Goal: Complete application form

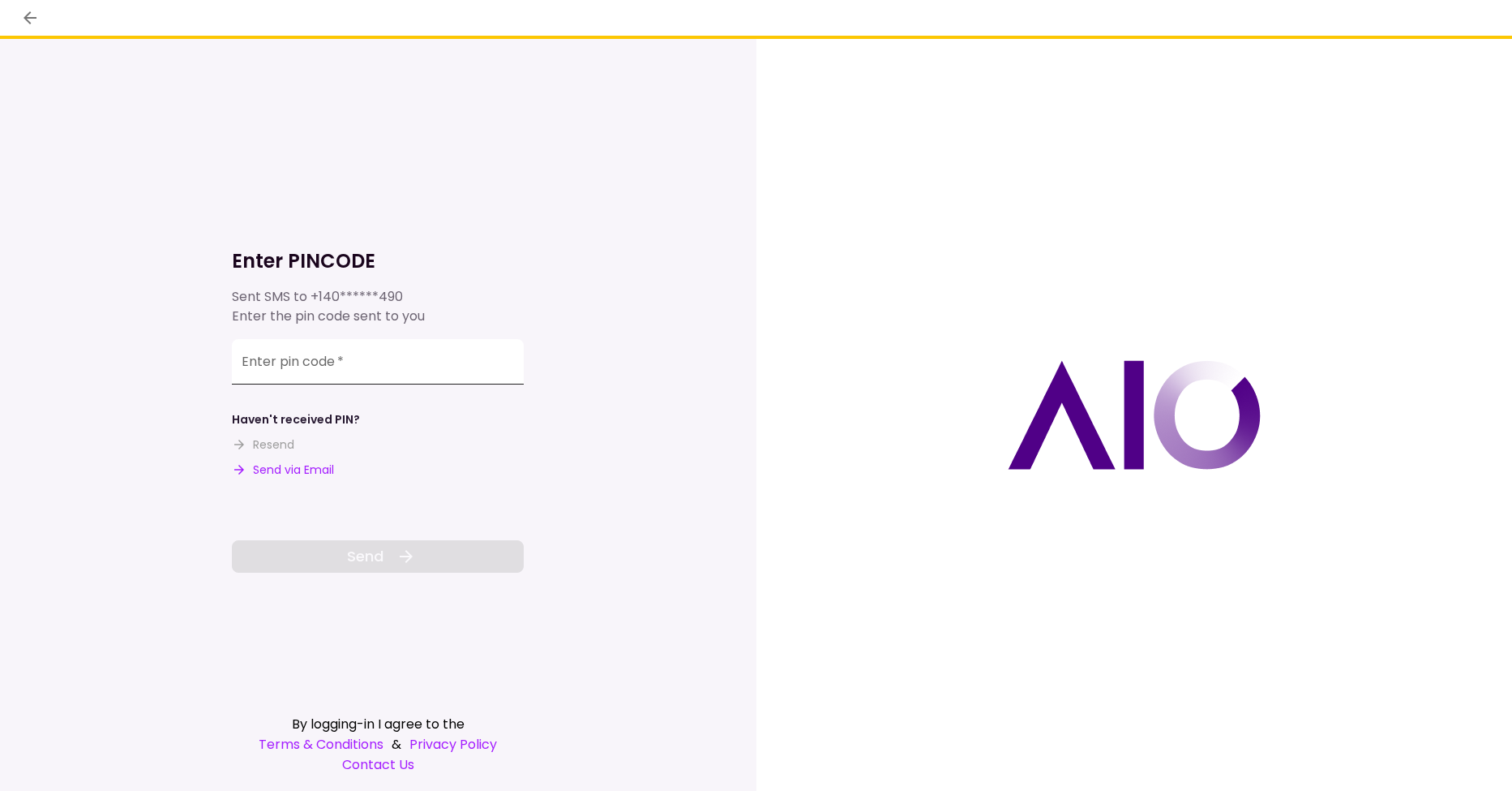
click at [377, 367] on input "Enter pin code   *" at bounding box center [378, 362] width 292 height 45
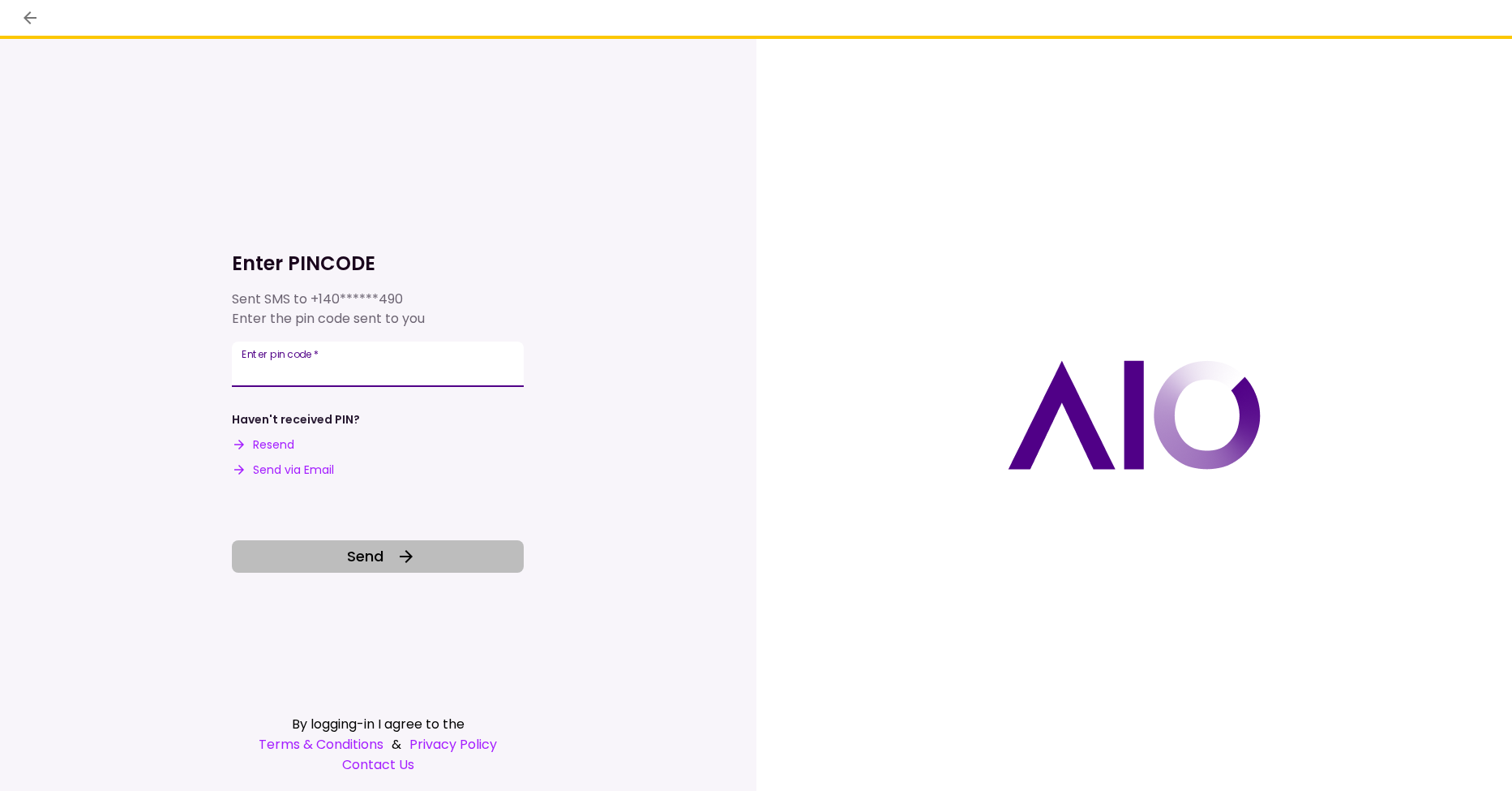
type input "******"
click at [392, 559] on button "Send" at bounding box center [378, 556] width 292 height 32
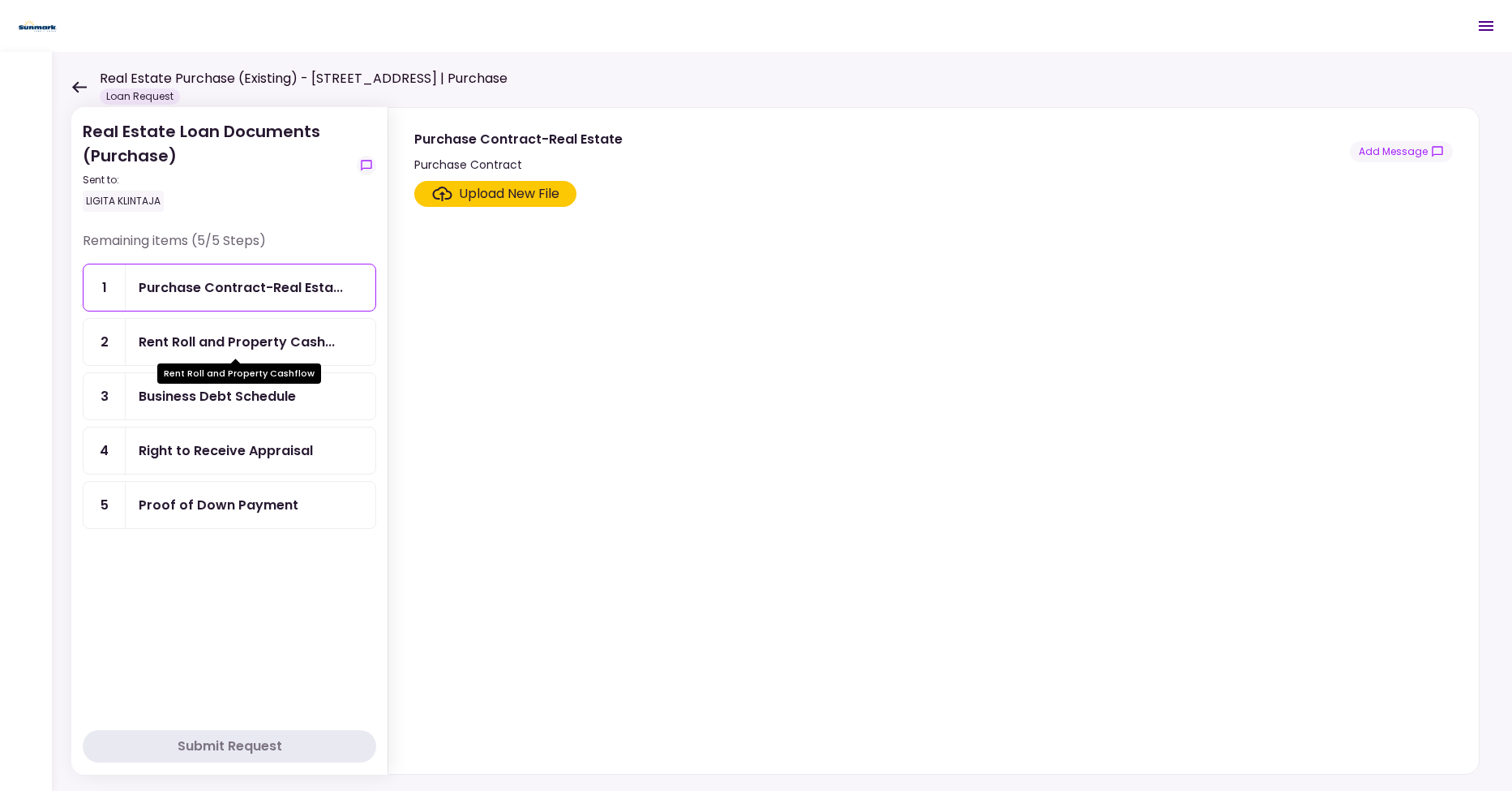
click at [280, 342] on div "Rent Roll and Property Cash..." at bounding box center [236, 341] width 196 height 21
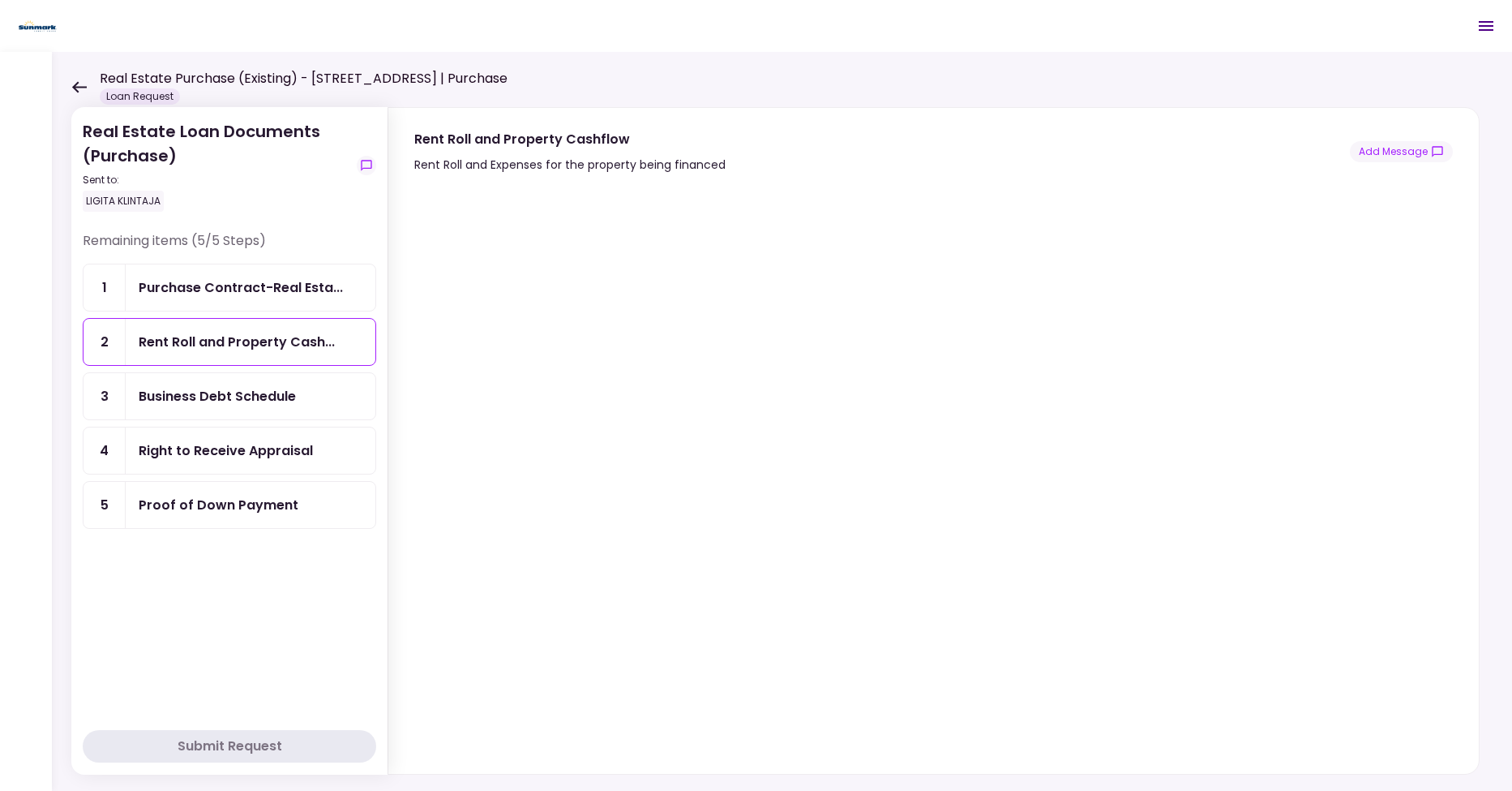
click at [239, 398] on div "Business Debt Schedule" at bounding box center [217, 396] width 157 height 21
click at [234, 509] on div "Proof of Down Payment" at bounding box center [218, 505] width 160 height 21
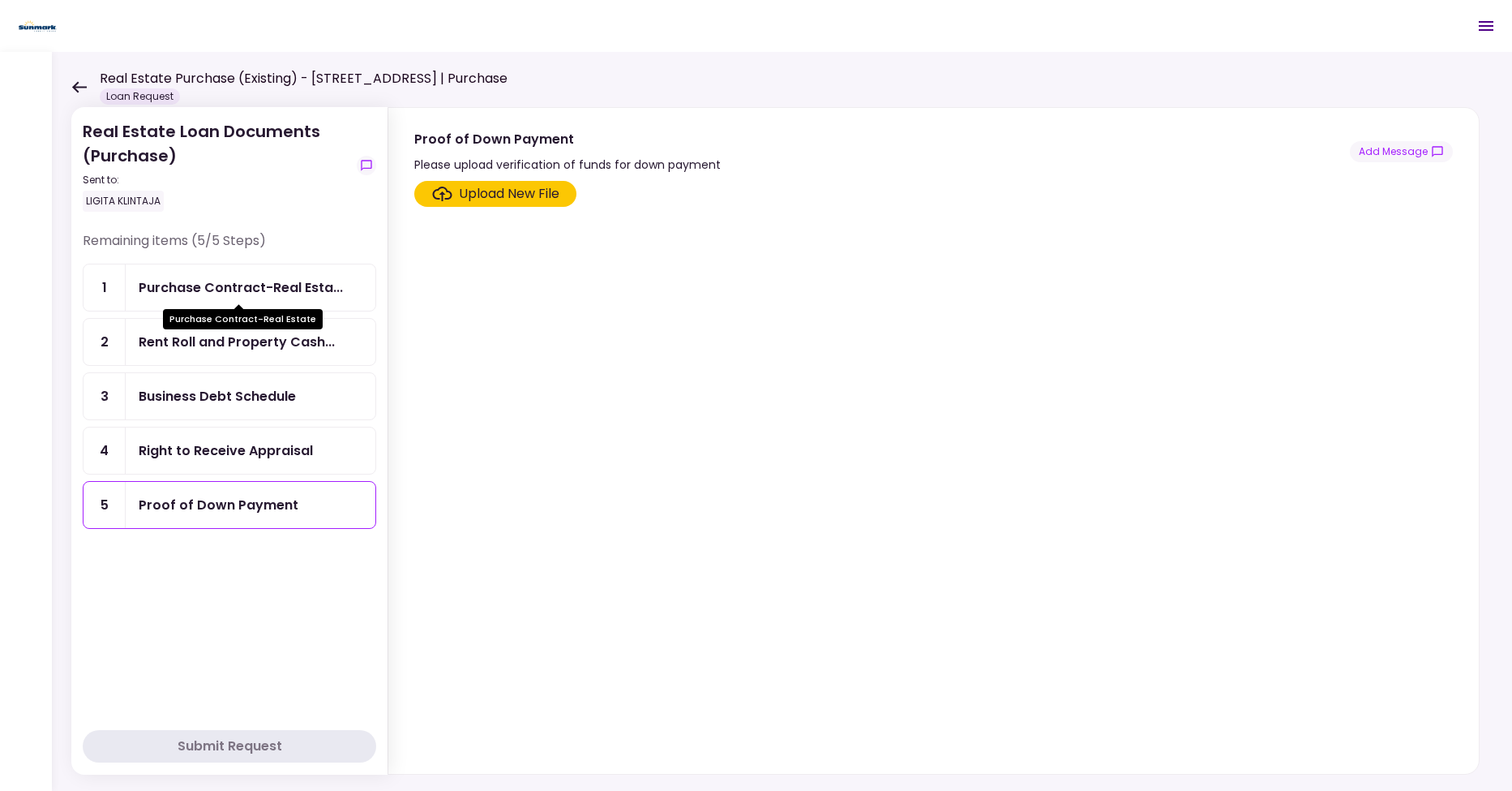
click at [283, 292] on div "Purchase Contract-Real Esta..." at bounding box center [240, 287] width 204 height 21
